Goal: Task Accomplishment & Management: Manage account settings

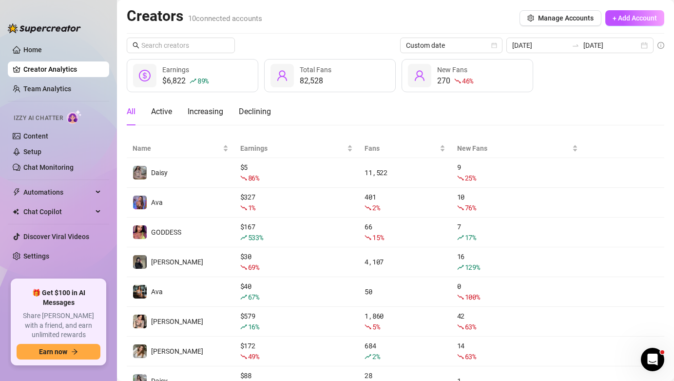
scroll to position [57, 0]
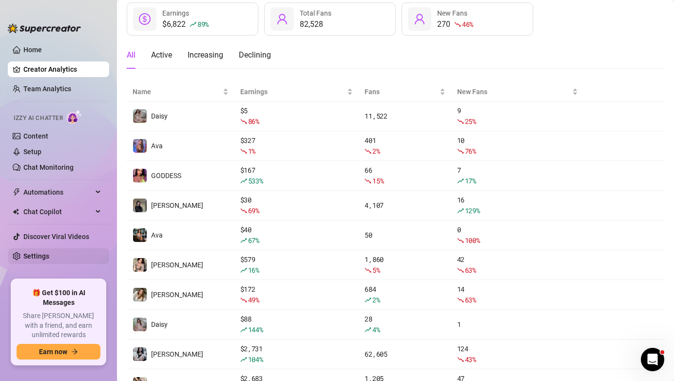
click at [49, 257] on link "Settings" at bounding box center [36, 256] width 26 height 8
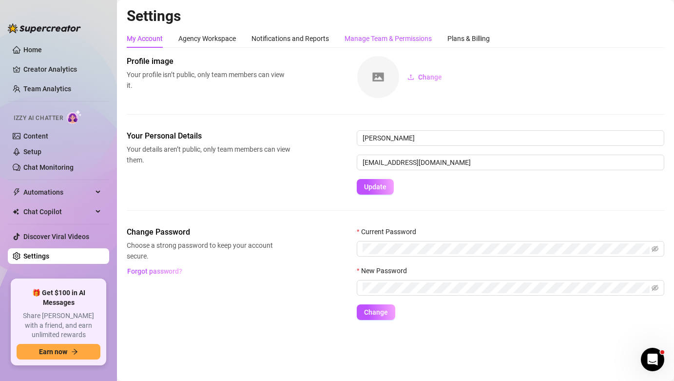
click at [407, 34] on div "Manage Team & Permissions" at bounding box center [388, 38] width 87 height 11
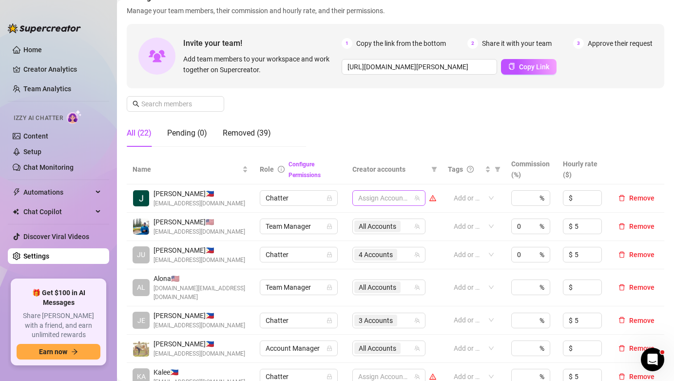
scroll to position [81, 0]
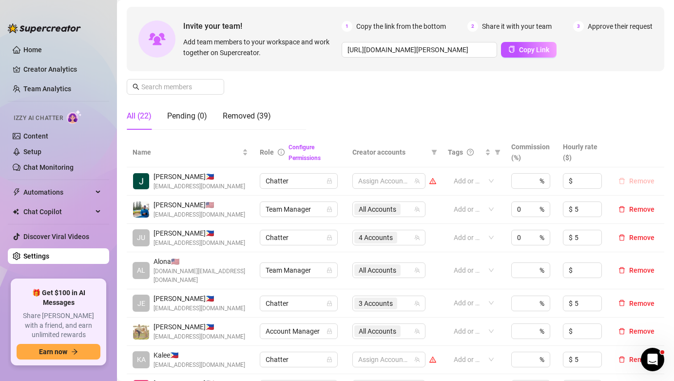
click at [640, 183] on span "Remove" at bounding box center [641, 181] width 25 height 8
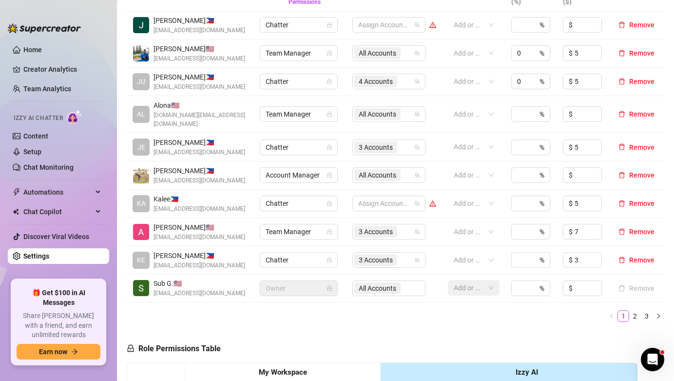
scroll to position [269, 0]
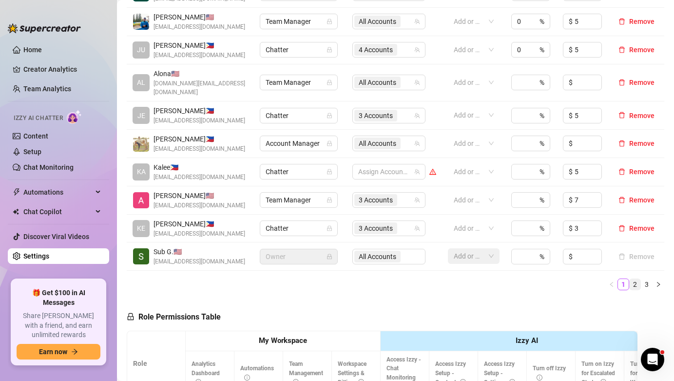
click at [635, 279] on link "2" at bounding box center [635, 284] width 11 height 11
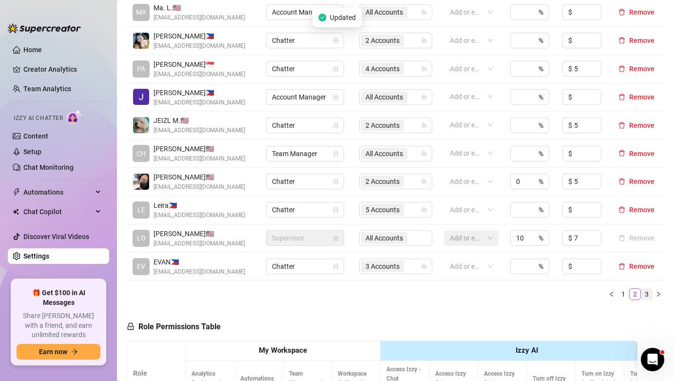
click at [646, 298] on link "3" at bounding box center [647, 294] width 11 height 11
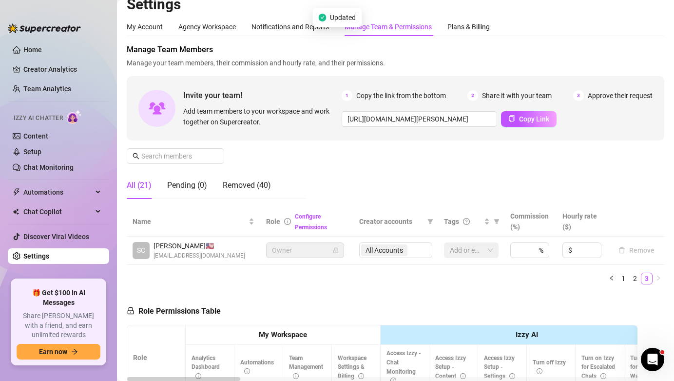
scroll to position [0, 0]
